Goal: Obtain resource: Obtain resource

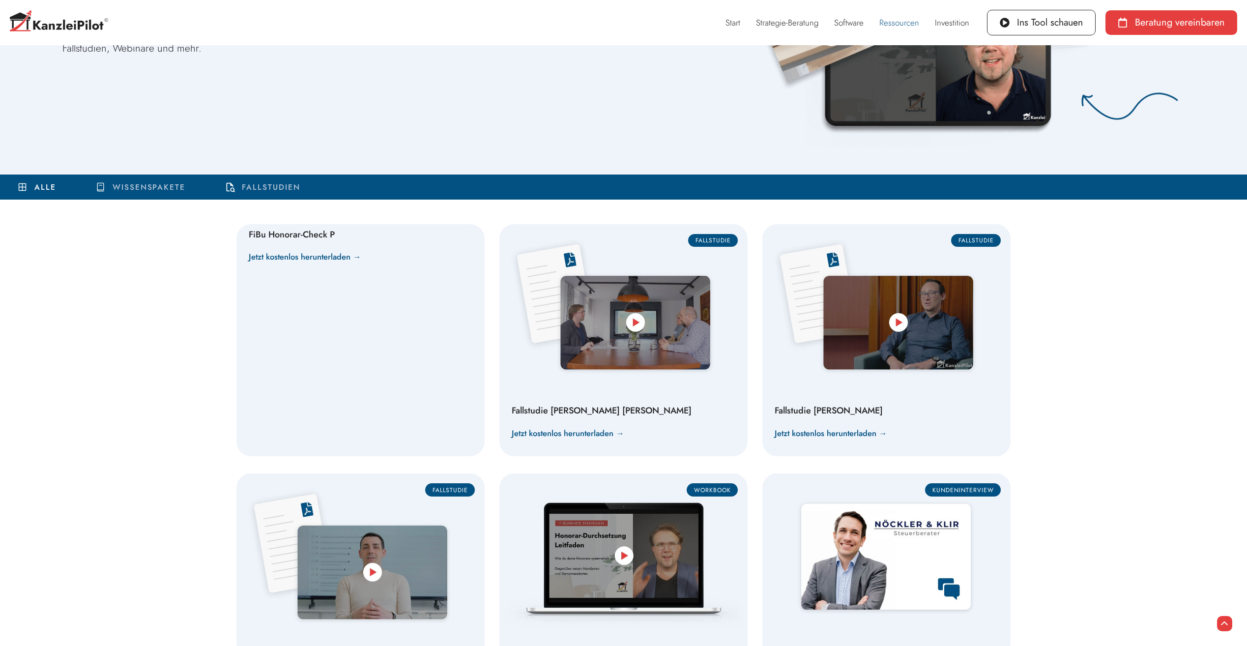
scroll to position [344, 0]
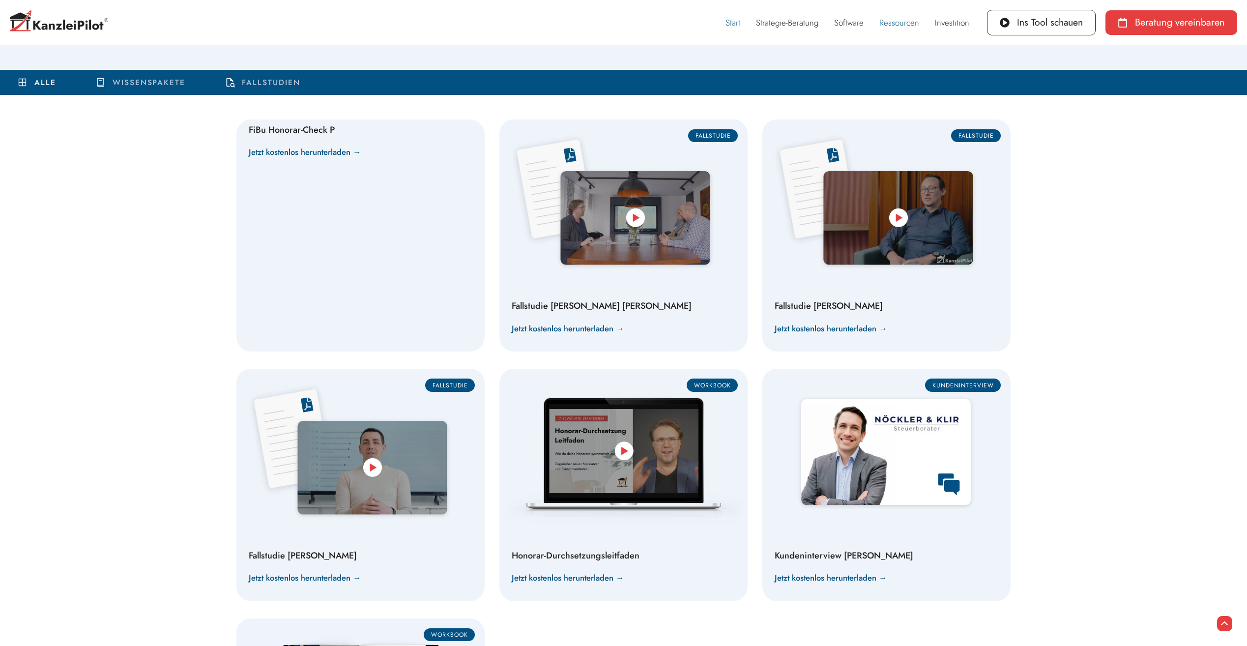
click at [729, 24] on link "Start" at bounding box center [733, 22] width 30 height 23
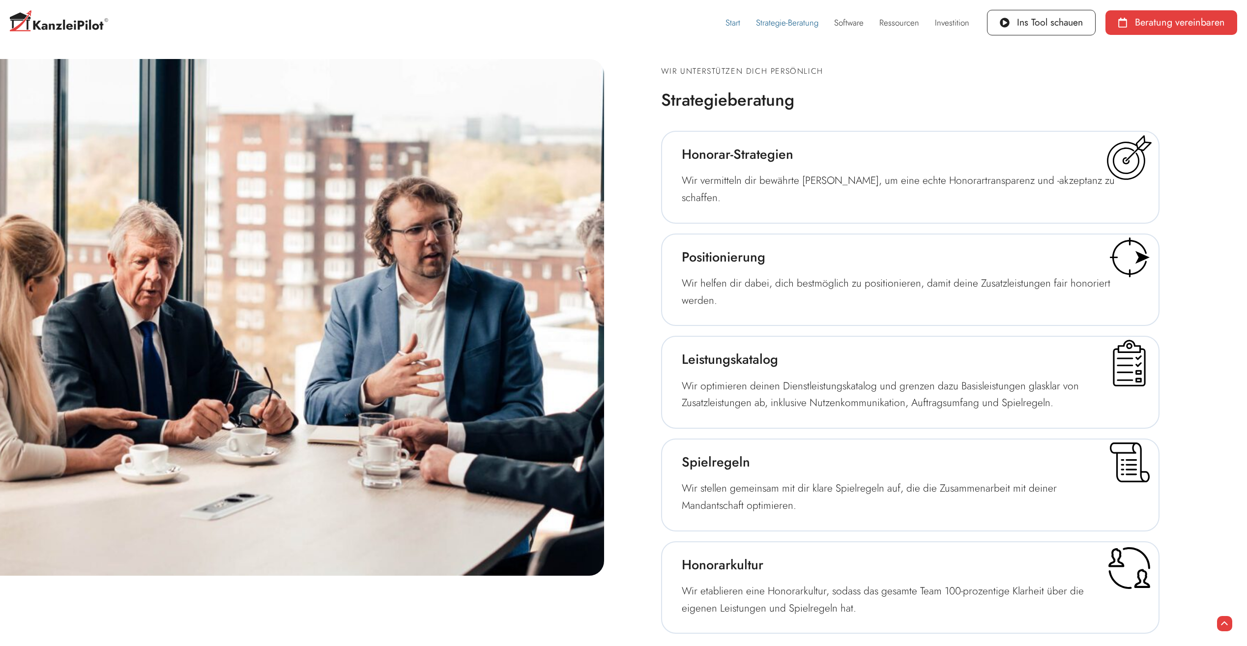
click at [756, 24] on link "Strategie-Beratung" at bounding box center [787, 22] width 78 height 23
click at [755, 28] on link "Strategie-Beratung" at bounding box center [787, 22] width 78 height 23
click at [740, 22] on link "Start" at bounding box center [733, 22] width 30 height 23
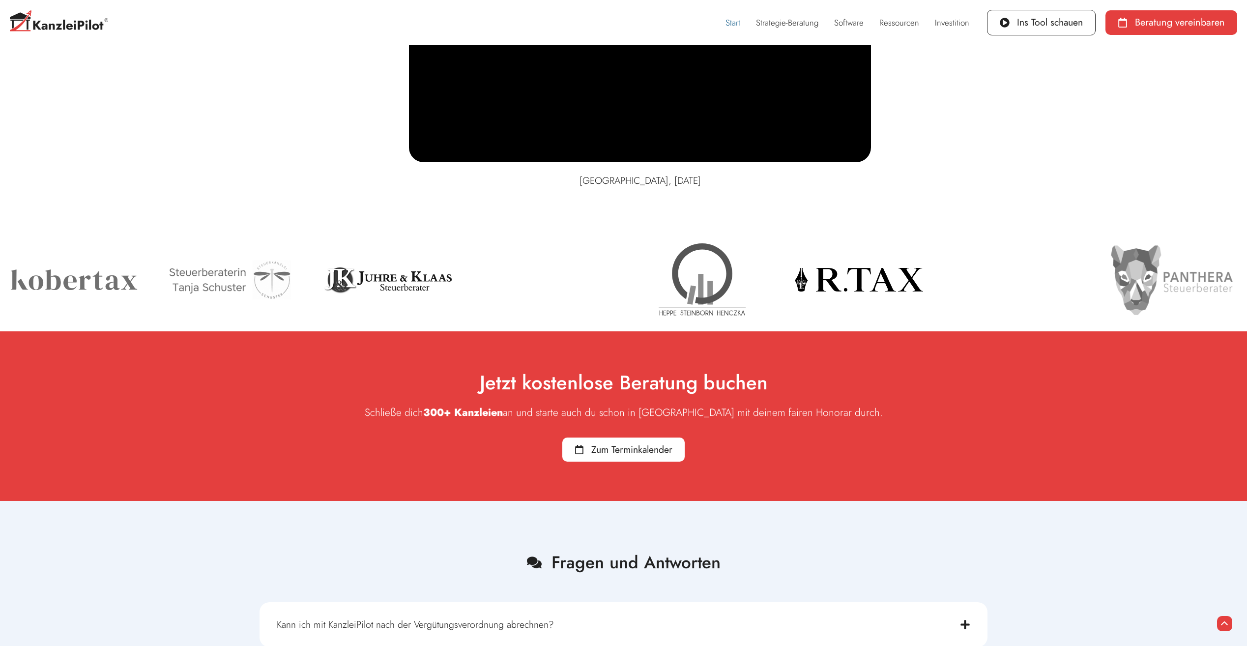
scroll to position [6853, 0]
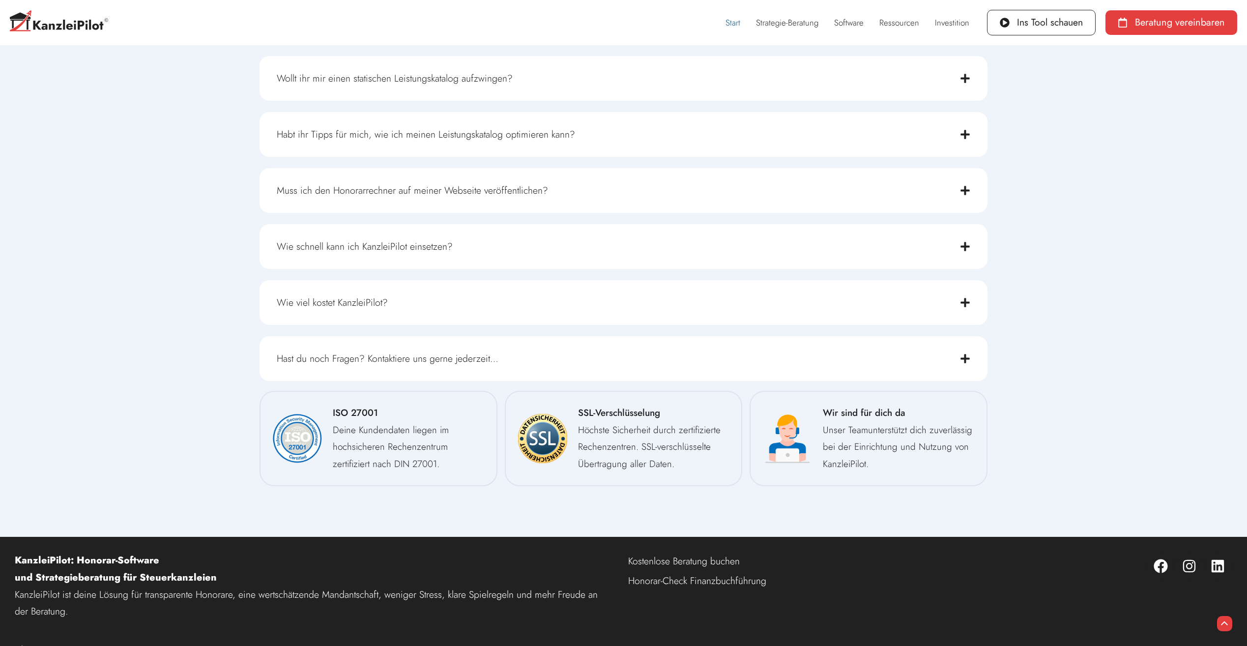
click at [920, 641] on link "Impressum" at bounding box center [911, 652] width 61 height 23
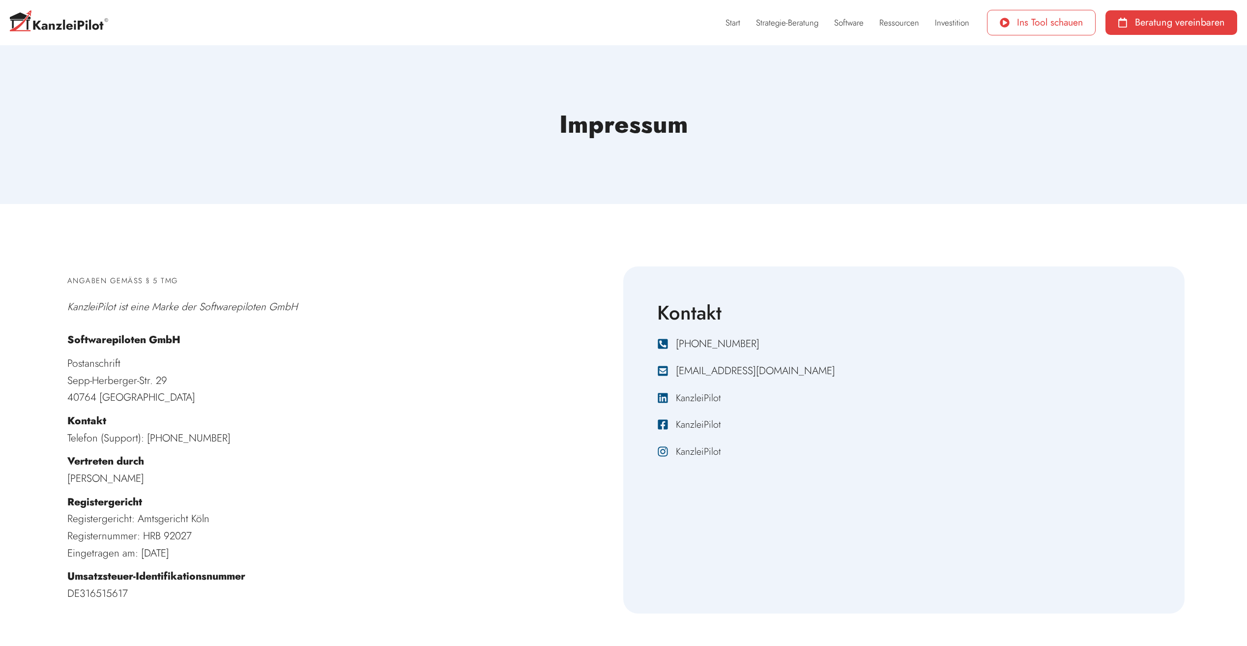
click at [1037, 23] on span "Ins Tool schauen" at bounding box center [1050, 23] width 66 height 10
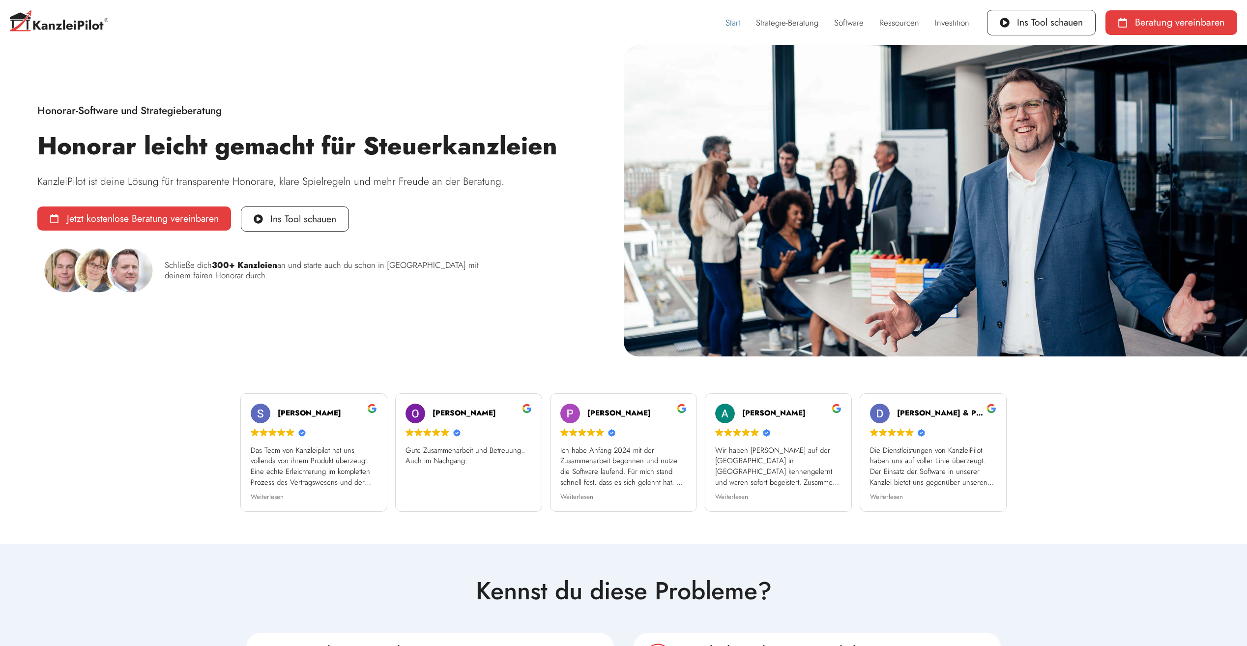
click at [736, 21] on link "Start" at bounding box center [733, 22] width 30 height 23
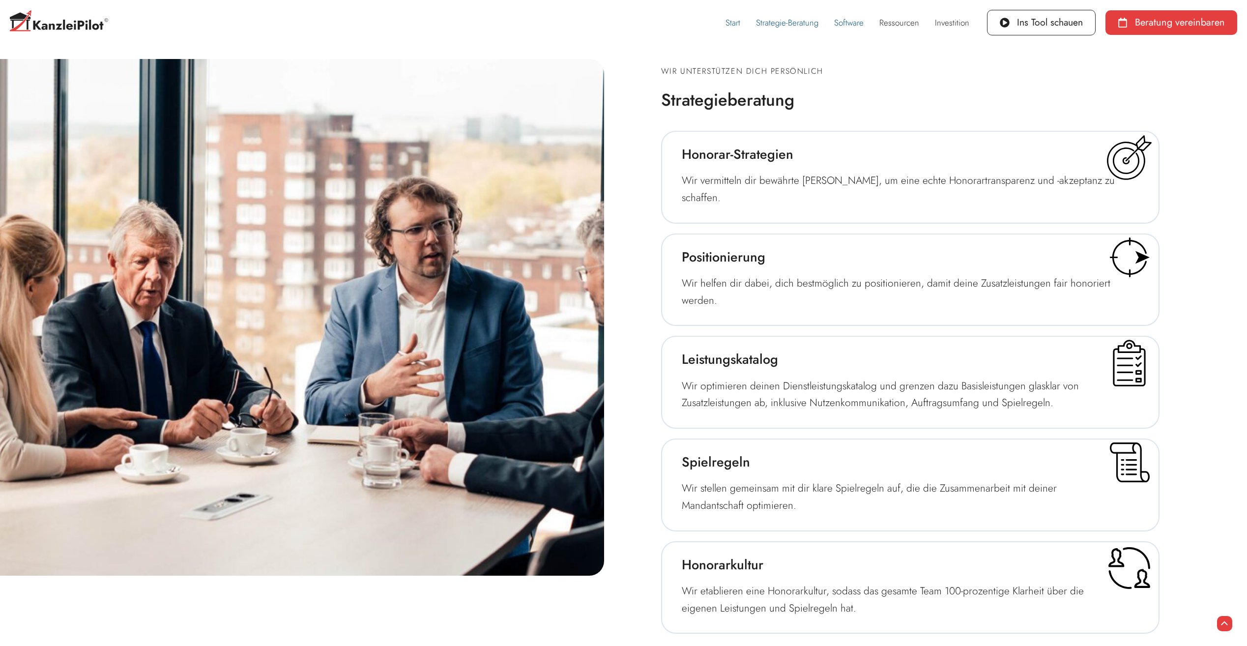
click at [844, 23] on link "Software" at bounding box center [848, 22] width 45 height 23
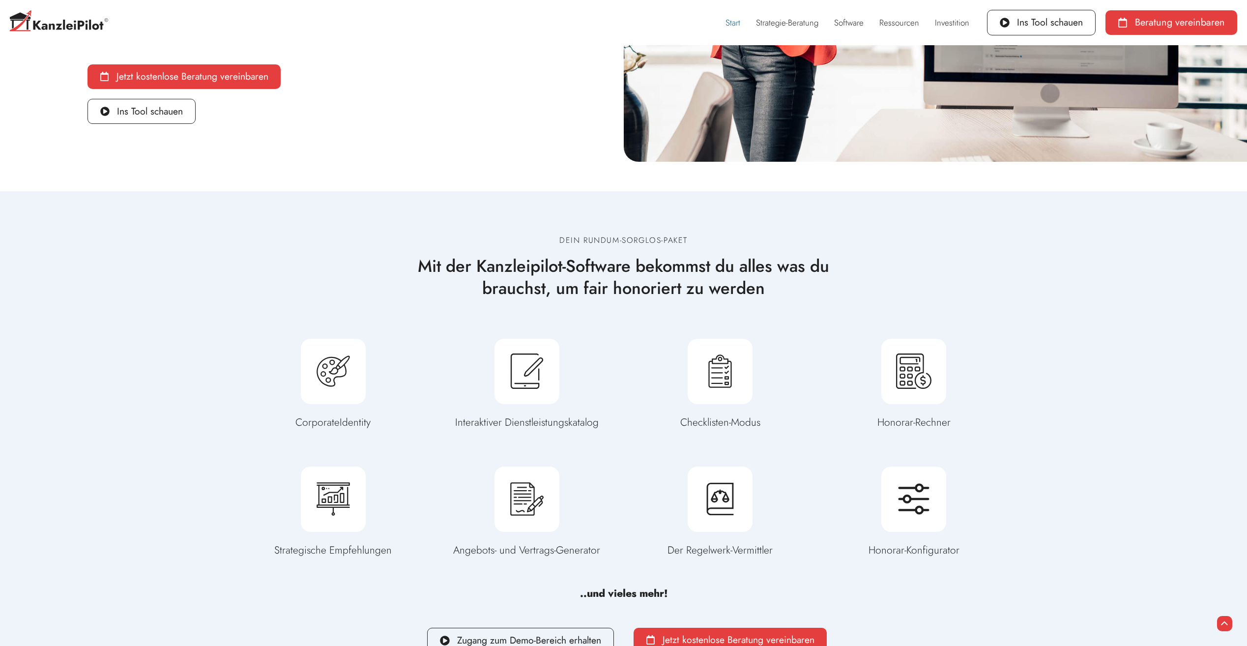
scroll to position [2797, 0]
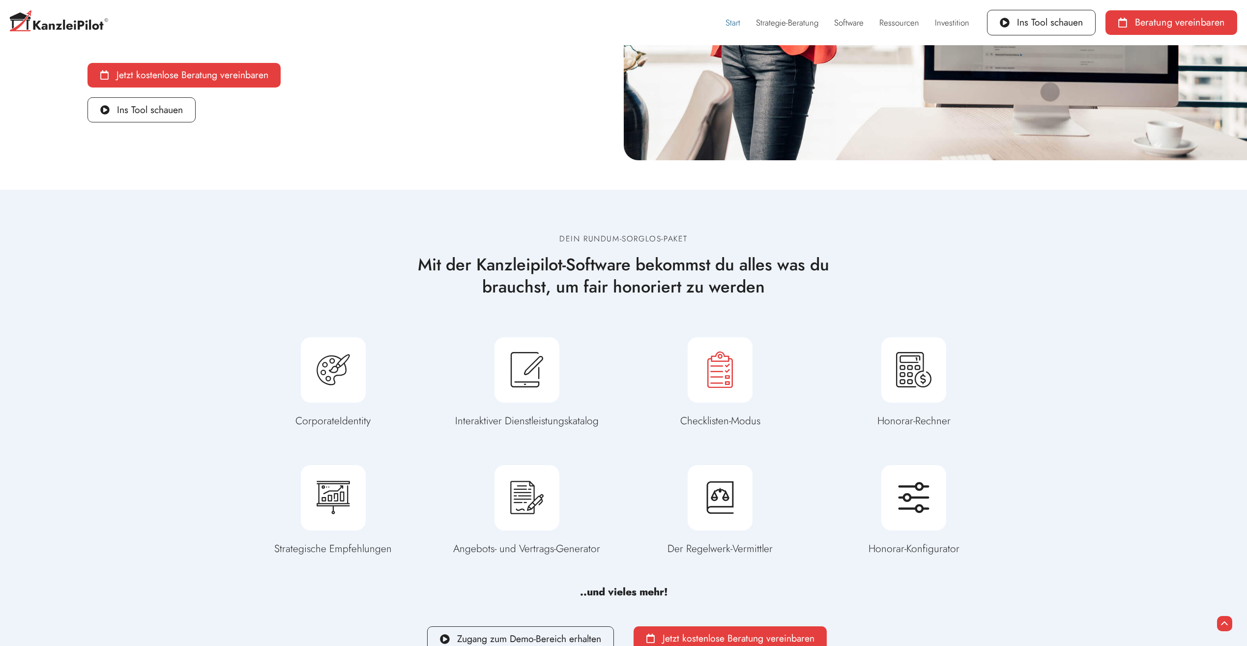
click at [734, 357] on icon at bounding box center [720, 369] width 39 height 39
click at [718, 360] on icon at bounding box center [720, 369] width 26 height 36
click at [503, 362] on div at bounding box center [526, 369] width 65 height 65
click at [538, 365] on icon at bounding box center [526, 369] width 39 height 39
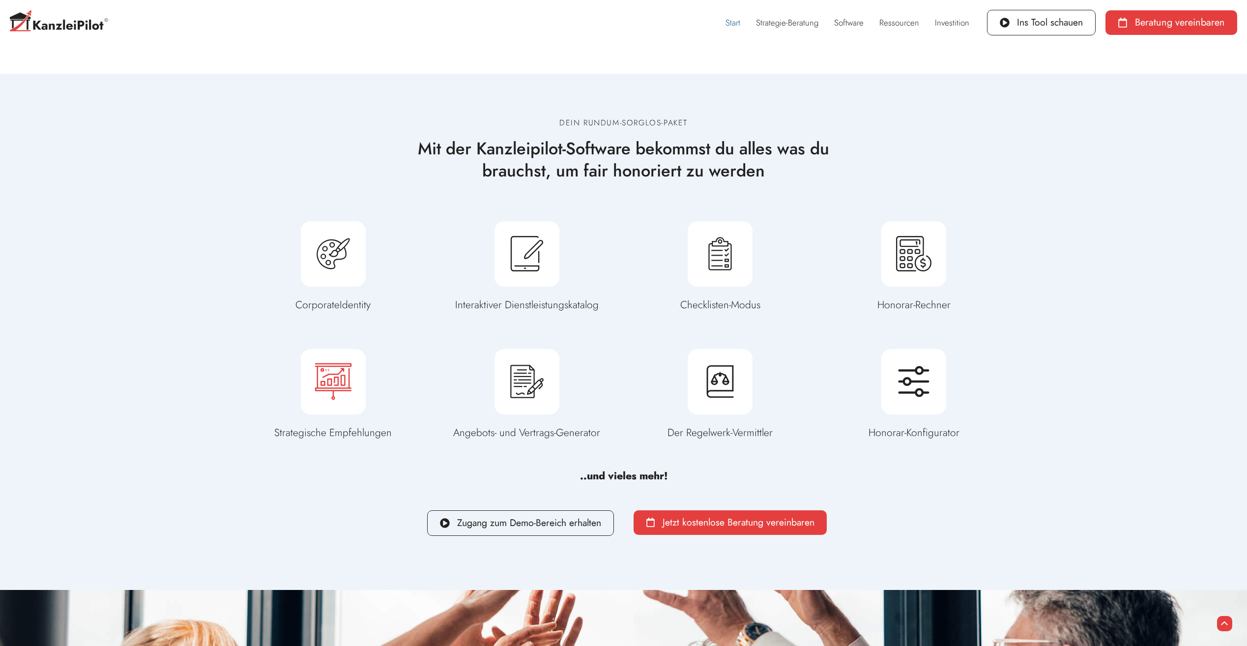
scroll to position [2945, 0]
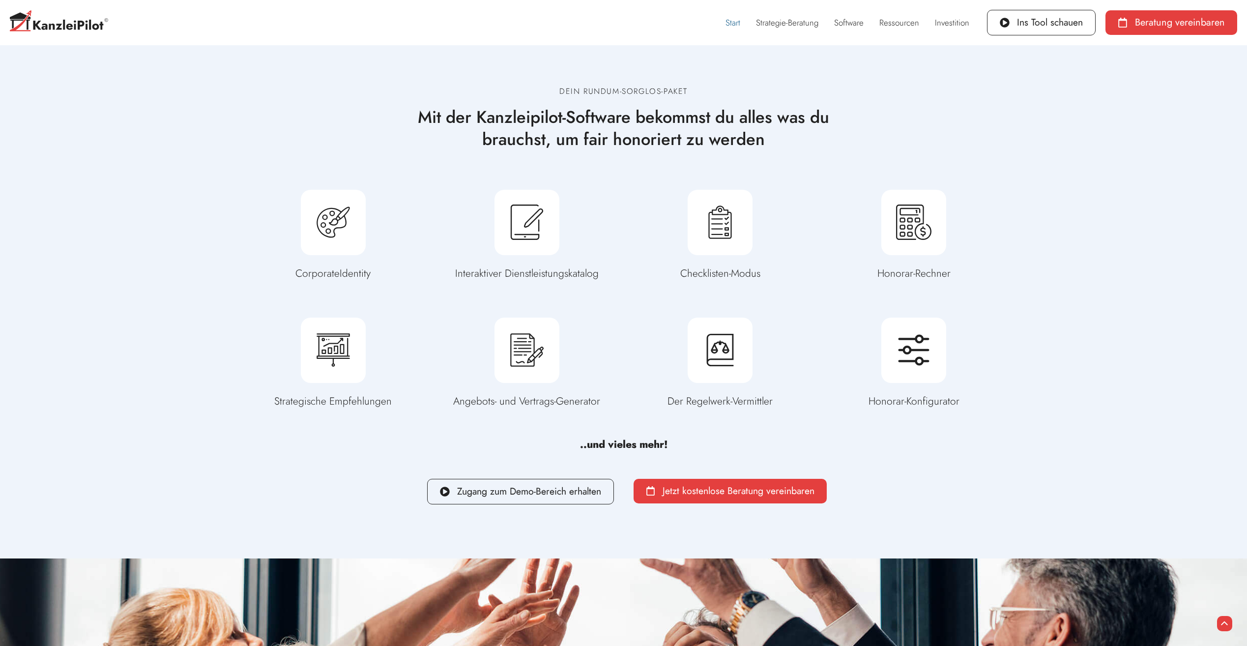
click at [665, 437] on b "..und vieles mehr!" at bounding box center [623, 444] width 87 height 15
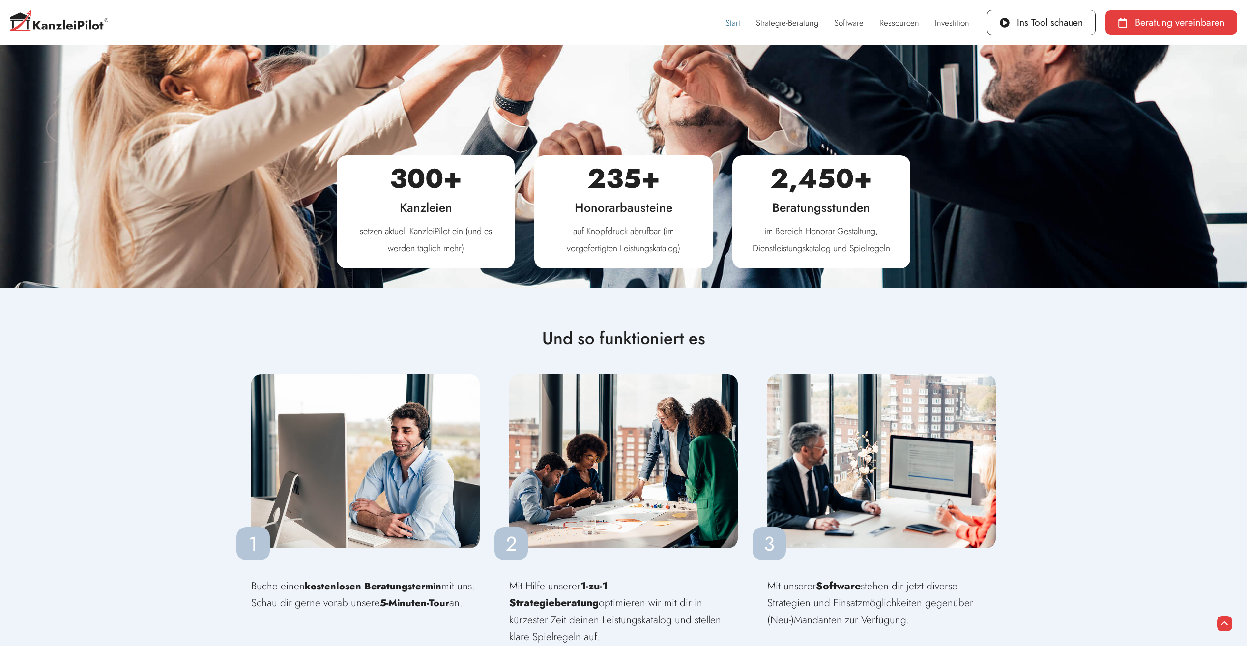
scroll to position [3584, 0]
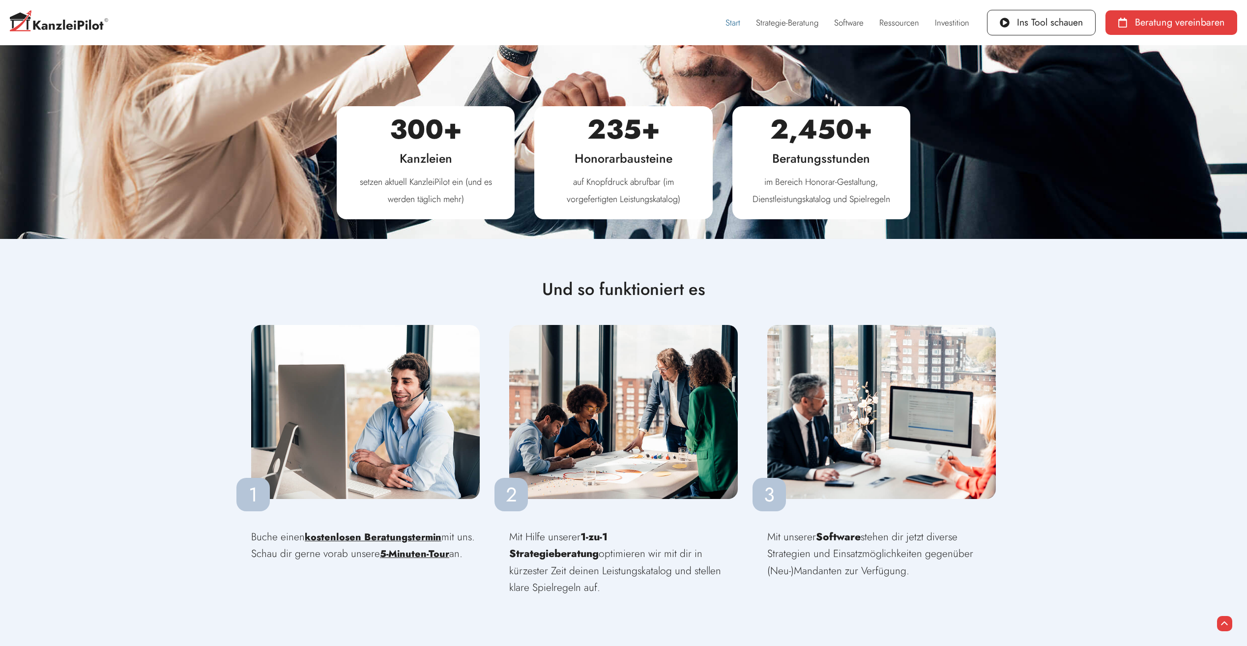
click at [418, 547] on span "5-Minuten-Tour" at bounding box center [414, 554] width 69 height 14
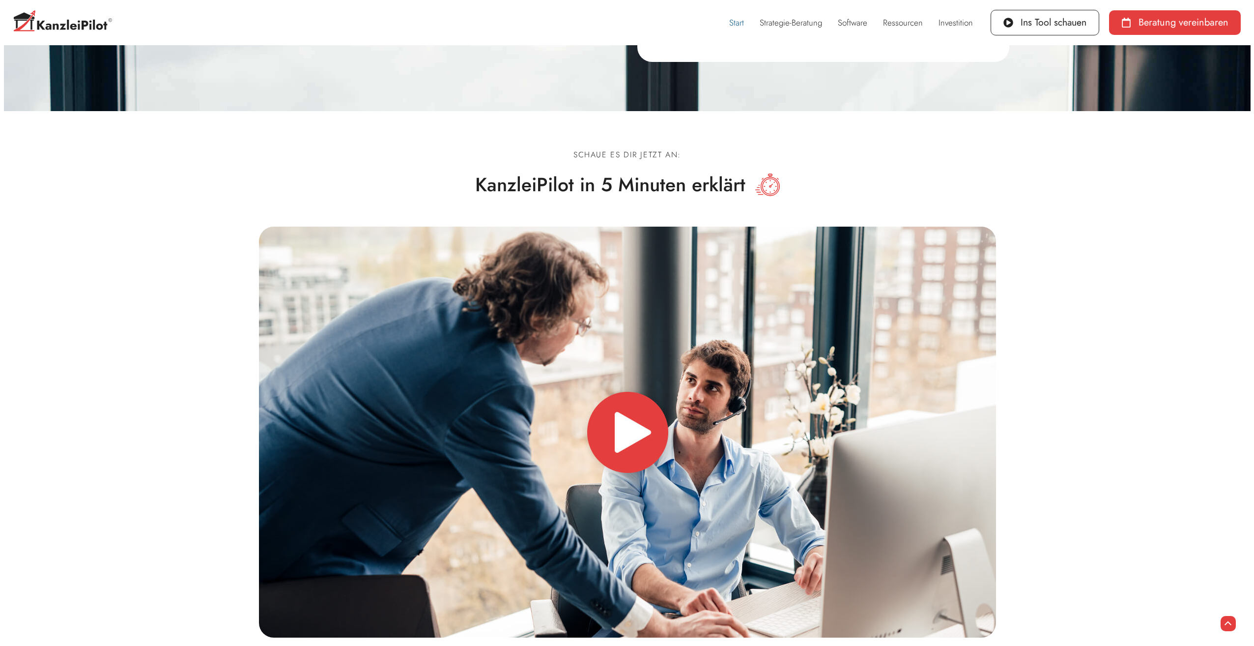
scroll to position [4640, 0]
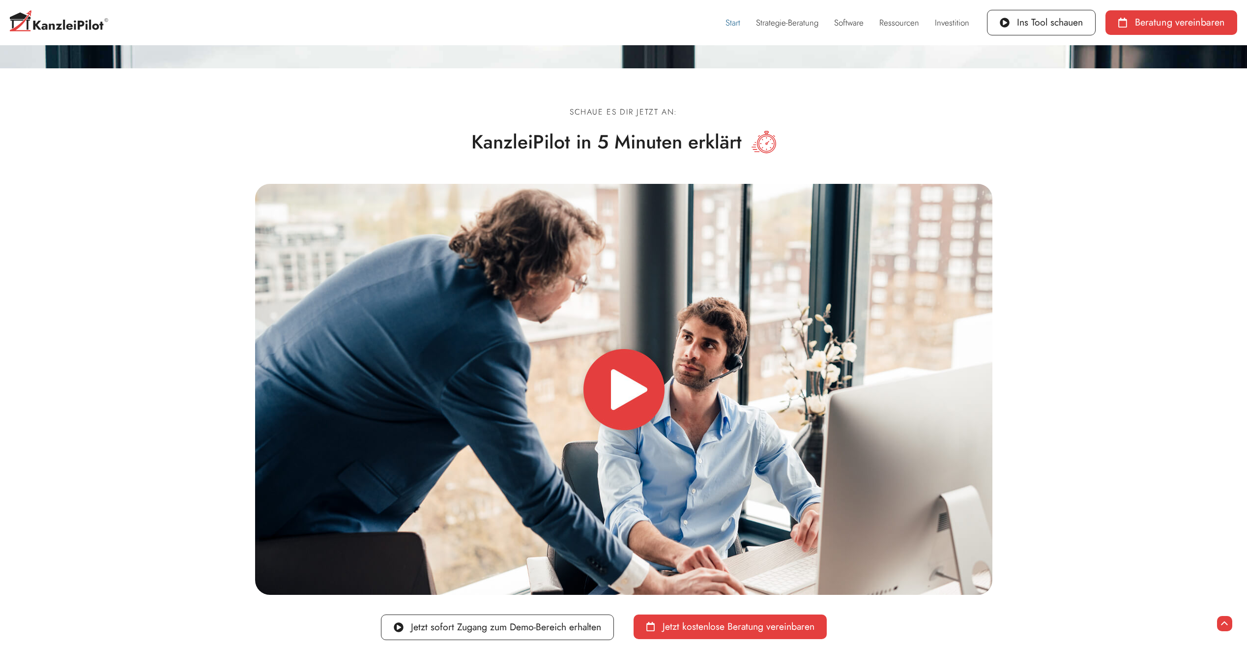
click at [624, 365] on img at bounding box center [623, 389] width 737 height 411
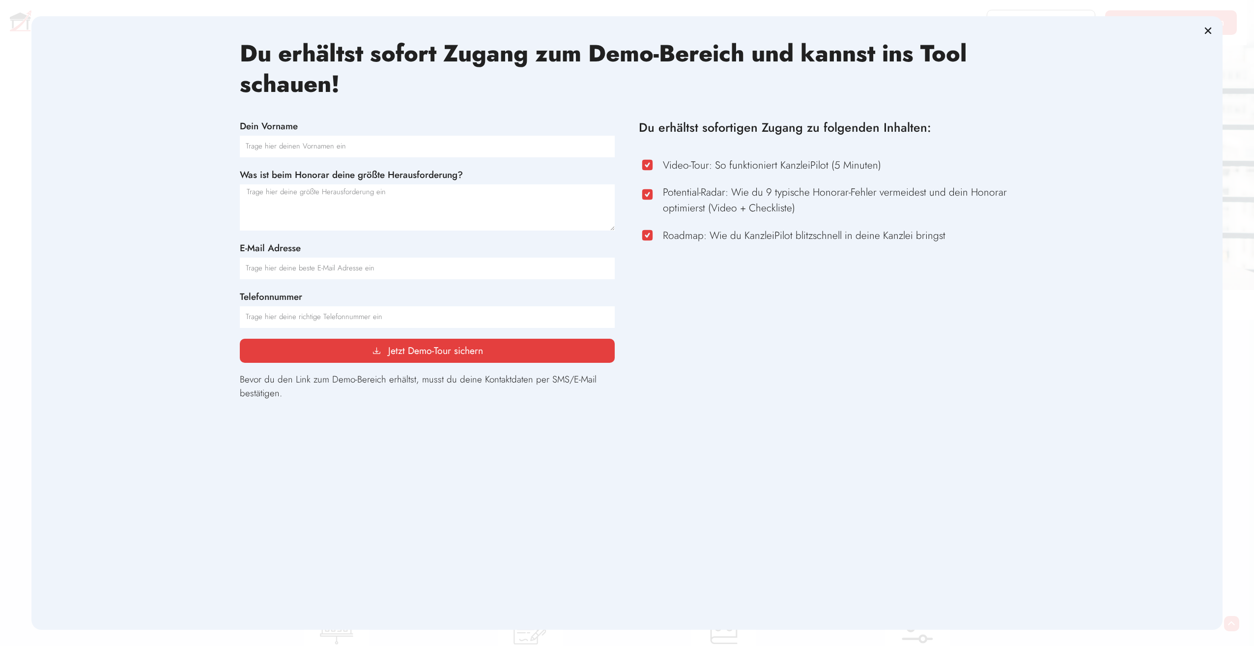
scroll to position [2552, 0]
click at [421, 349] on span "Jetzt Demo-Tour sichern" at bounding box center [435, 351] width 95 height 10
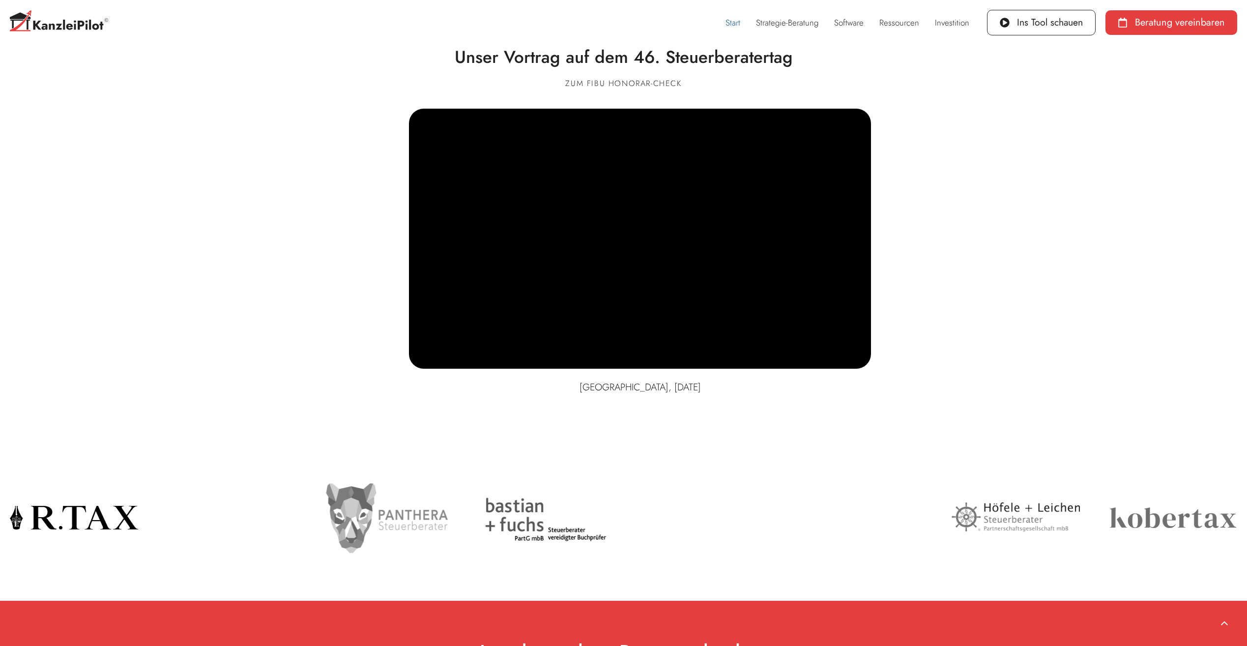
scroll to position [6915, 0]
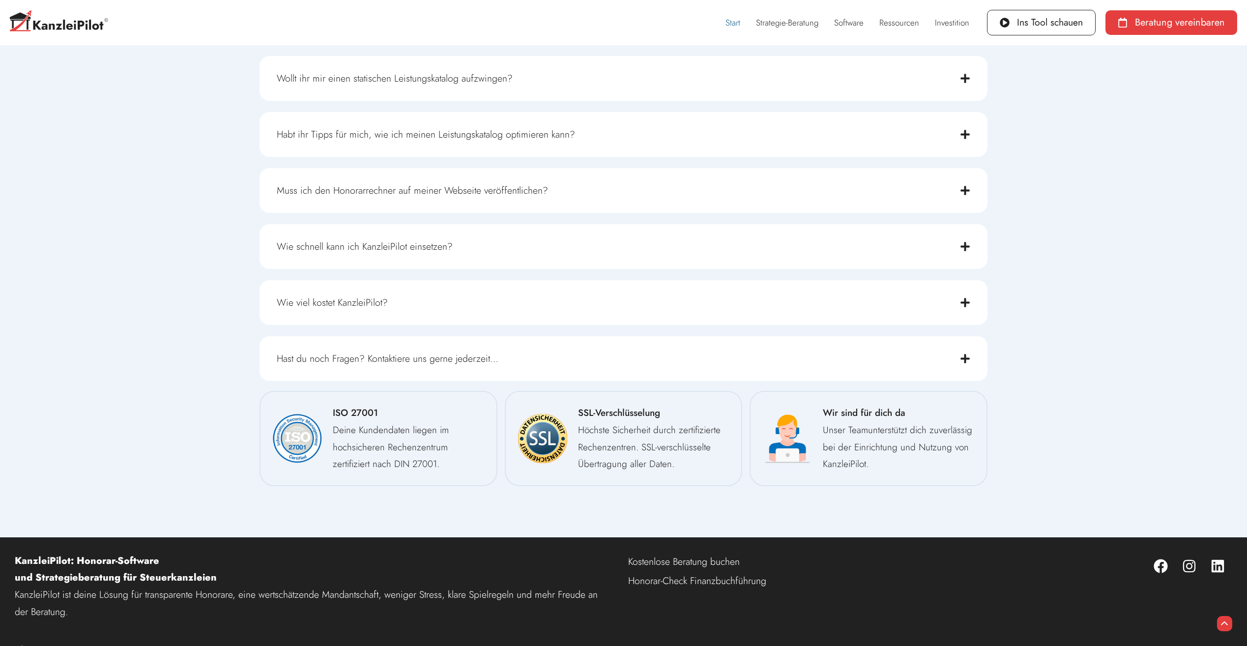
click at [665, 571] on link "Honorar-Check Finanzbuchführung" at bounding box center [774, 580] width 292 height 19
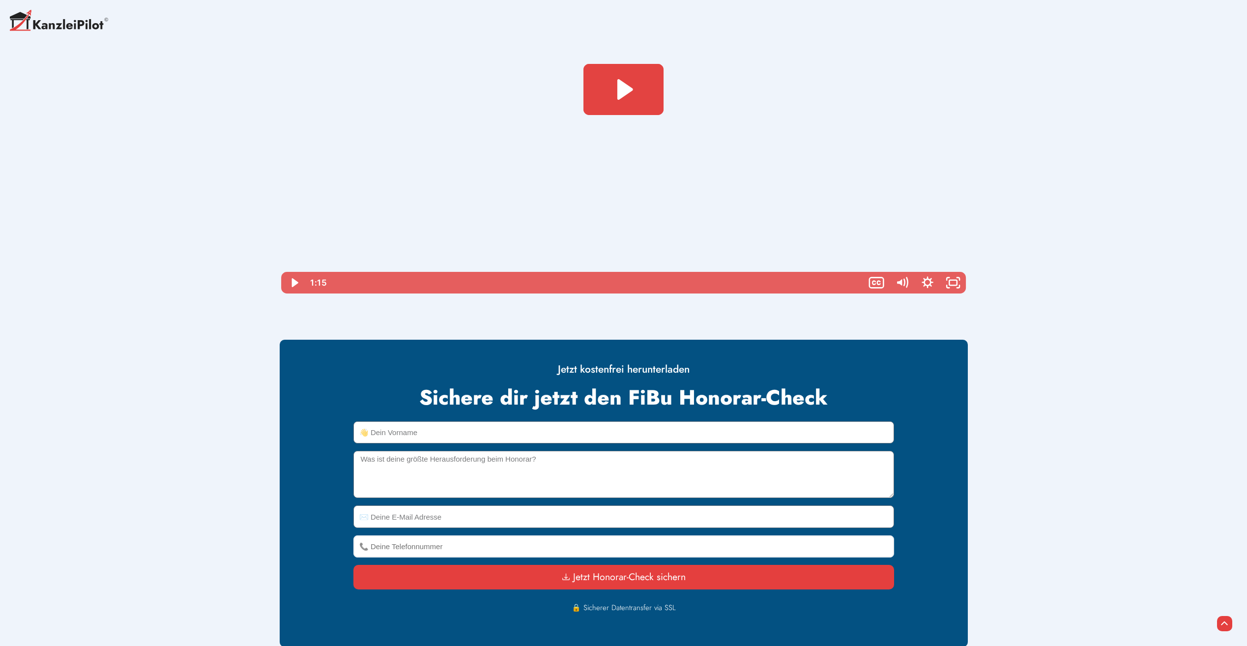
scroll to position [1459, 0]
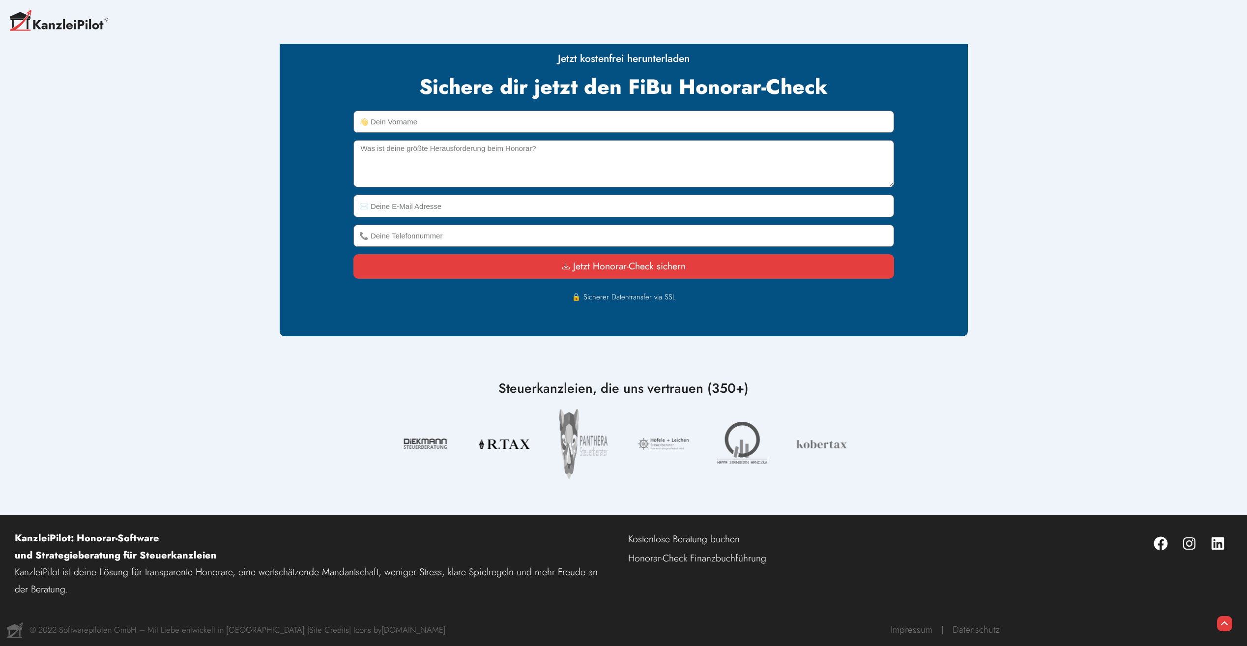
drag, startPoint x: 628, startPoint y: 540, endPoint x: 372, endPoint y: 444, distance: 273.7
click at [372, 444] on div "Jetzt kostenfrei herunterladen Sichere dir jetzt den FiBu Honorar-Check" at bounding box center [624, 56] width 688 height 917
click at [80, 469] on div "Jetzt kostenfrei herunterladen Sichere dir jetzt den FiBu Honorar-Check" at bounding box center [623, 56] width 1247 height 917
